Goal: Task Accomplishment & Management: Complete application form

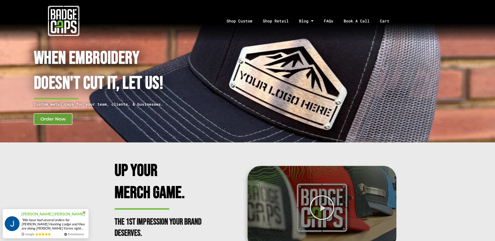
click at [54, 118] on span "Order Now" at bounding box center [52, 119] width 25 height 4
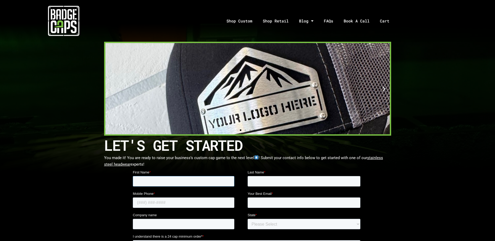
click at [145, 177] on input "First Name *" at bounding box center [182, 181] width 101 height 10
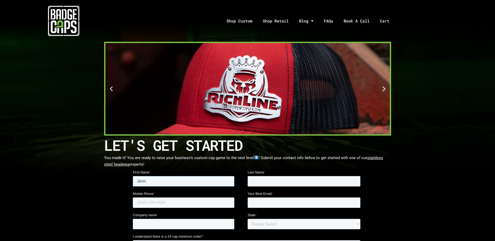
type input "Jenn"
type input "Lott"
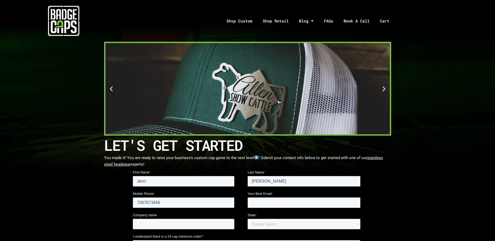
type input "7067673456"
type input "jennifer.lott@nucor.com"
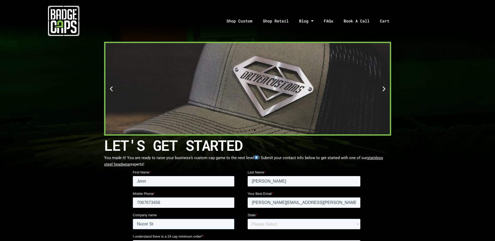
type input "Nucor Steel West Virginia"
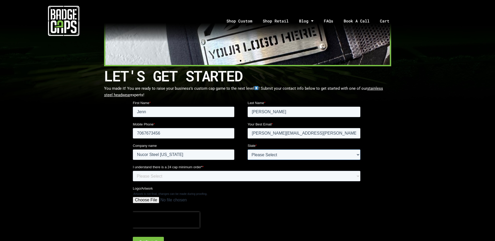
scroll to position [78, 0]
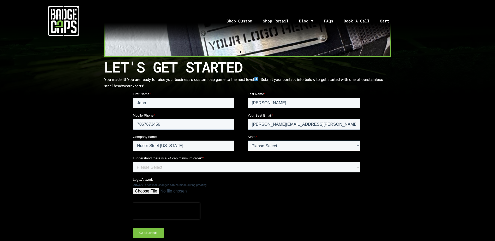
click at [346, 145] on select "Please Select Outside of USA Alabama Alaska Arizona Arkansas California Colorad…" at bounding box center [303, 146] width 113 height 10
select select "West Virginia"
click at [247, 141] on select "Please Select Outside of USA Alabama Alaska Arizona Arkansas California Colorad…" at bounding box center [303, 146] width 113 height 10
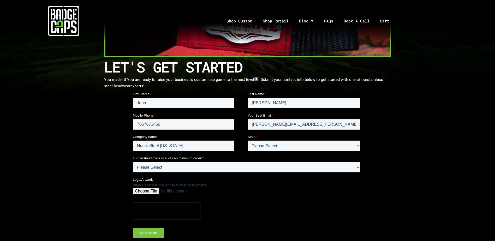
click at [176, 164] on select "Please Select Yes" at bounding box center [245, 167] width 227 height 10
select select "Yes"
click at [132, 162] on select "Please Select Yes" at bounding box center [245, 167] width 227 height 10
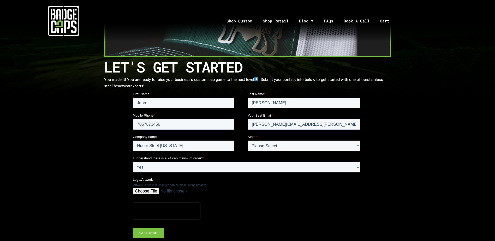
click at [144, 192] on input "Logo/Artwork" at bounding box center [245, 193] width 227 height 10
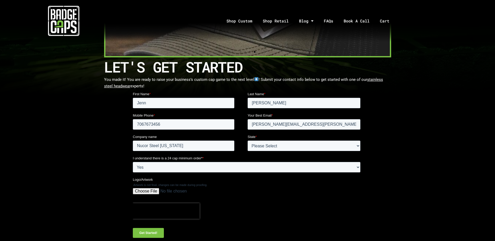
type input "C:\fakepath\NSVW_Promo_Black.png"
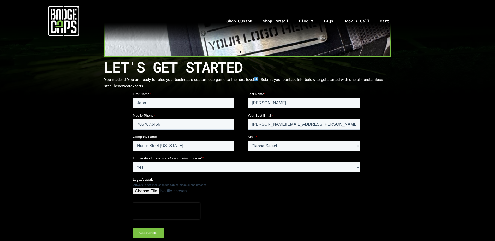
scroll to position [104, 0]
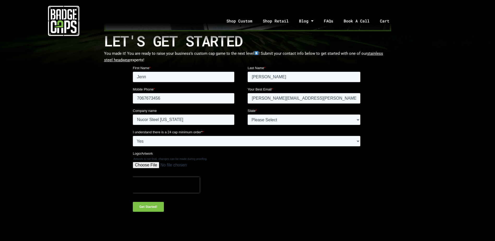
click at [154, 207] on input "Get Started!" at bounding box center [147, 207] width 31 height 10
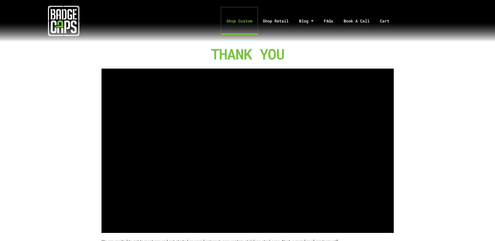
click at [239, 22] on link "Shop Custom" at bounding box center [239, 20] width 36 height 27
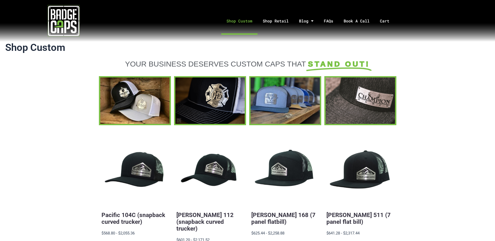
click at [58, 22] on img at bounding box center [63, 20] width 31 height 31
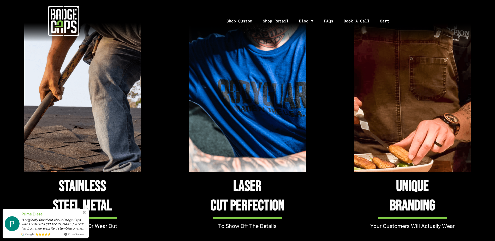
scroll to position [417, 0]
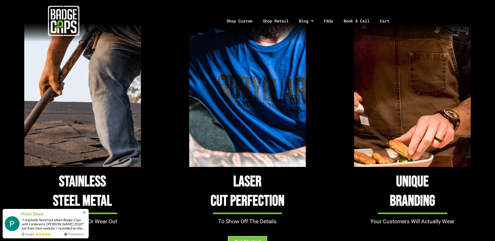
click at [86, 210] on span at bounding box center [84, 212] width 5 height 5
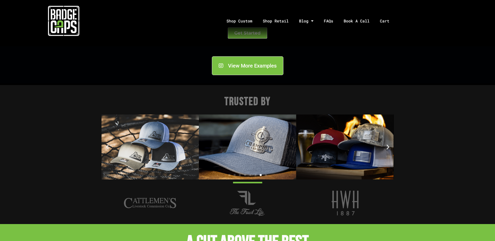
scroll to position [652, 0]
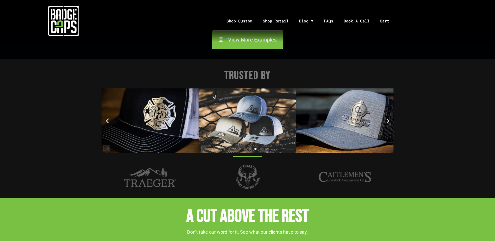
click at [390, 121] on icon "Next slide" at bounding box center [387, 121] width 7 height 7
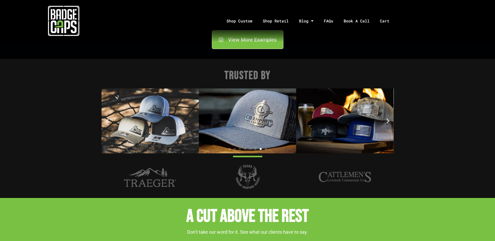
click at [390, 121] on icon "Next slide" at bounding box center [387, 121] width 7 height 7
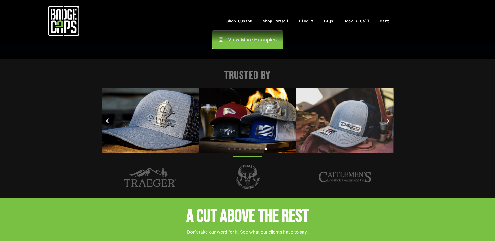
click at [390, 121] on icon "Next slide" at bounding box center [387, 121] width 7 height 7
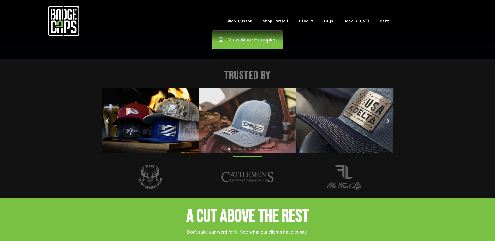
click at [390, 121] on icon "Next slide" at bounding box center [387, 121] width 7 height 7
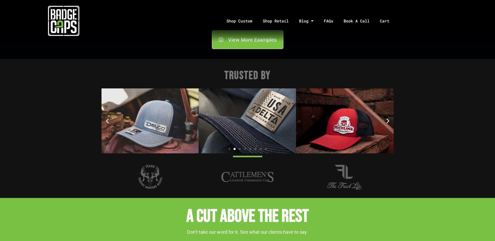
click at [390, 121] on icon "Next slide" at bounding box center [387, 121] width 7 height 7
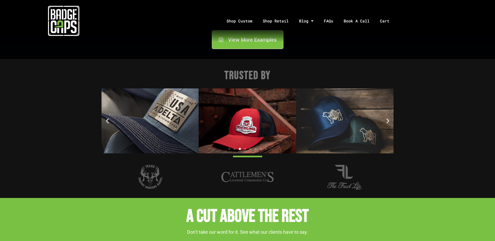
click at [390, 121] on icon "Next slide" at bounding box center [387, 121] width 7 height 7
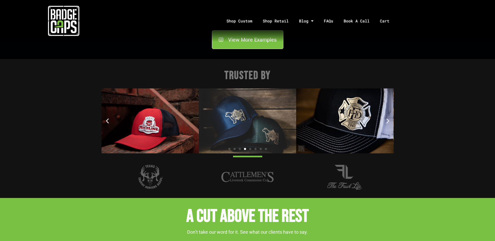
click at [390, 121] on icon "Next slide" at bounding box center [387, 121] width 7 height 7
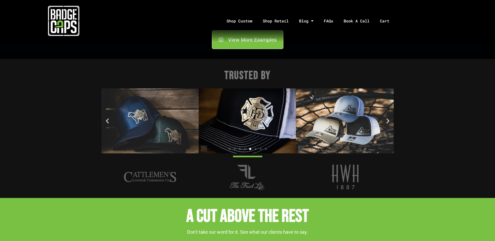
click at [390, 121] on icon "Next slide" at bounding box center [387, 121] width 7 height 7
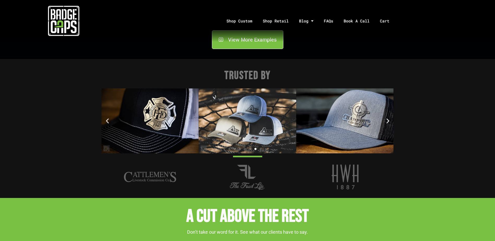
click at [390, 121] on icon "Next slide" at bounding box center [387, 121] width 7 height 7
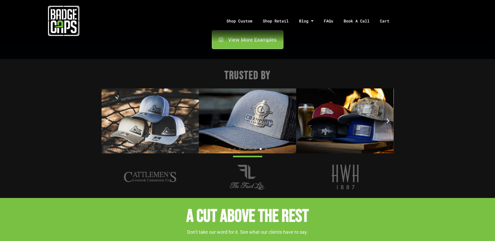
click at [390, 121] on icon "Next slide" at bounding box center [387, 121] width 7 height 7
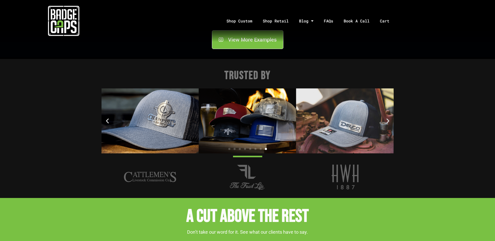
click at [390, 121] on icon "Next slide" at bounding box center [387, 121] width 7 height 7
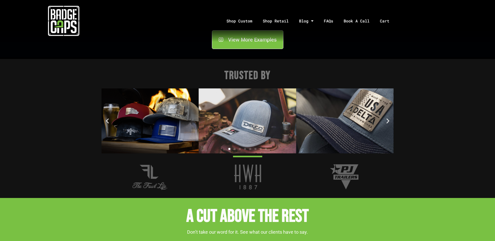
click at [390, 121] on icon "Next slide" at bounding box center [387, 121] width 7 height 7
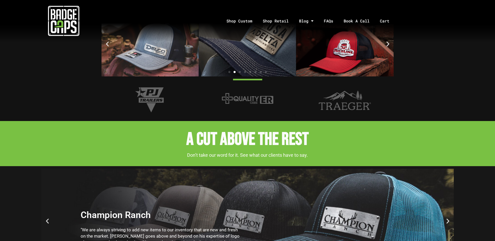
scroll to position [730, 0]
